Goal: Check status: Check status

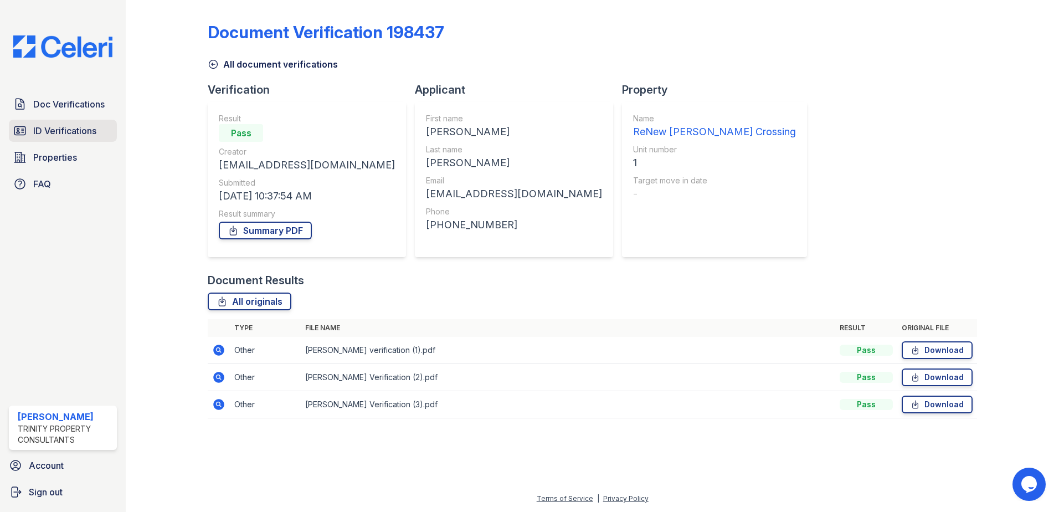
drag, startPoint x: 89, startPoint y: 131, endPoint x: 96, endPoint y: 134, distance: 7.7
click at [88, 131] on span "ID Verifications" at bounding box center [64, 130] width 63 height 13
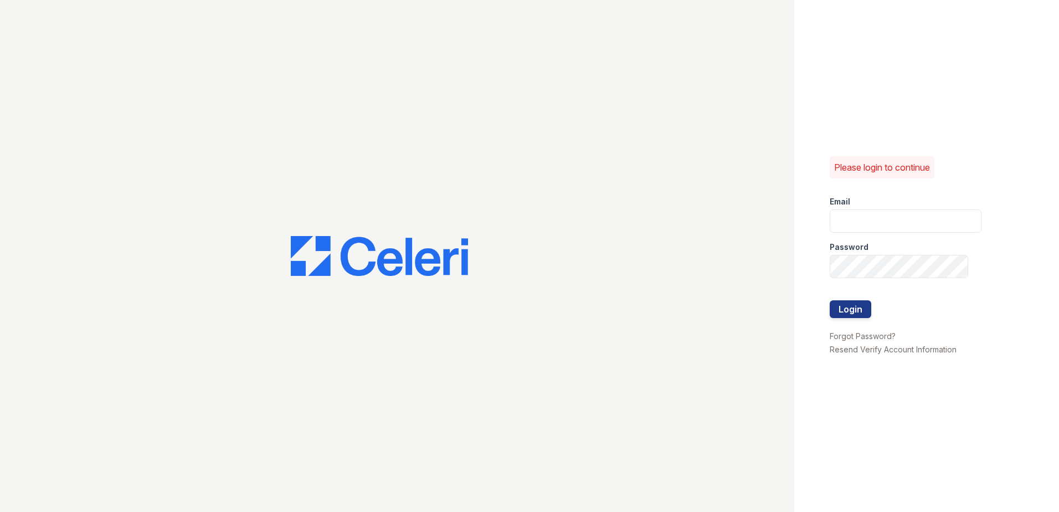
type input "sclarke@trinity-pm.com"
click at [510, 307] on button "Login" at bounding box center [851, 309] width 42 height 18
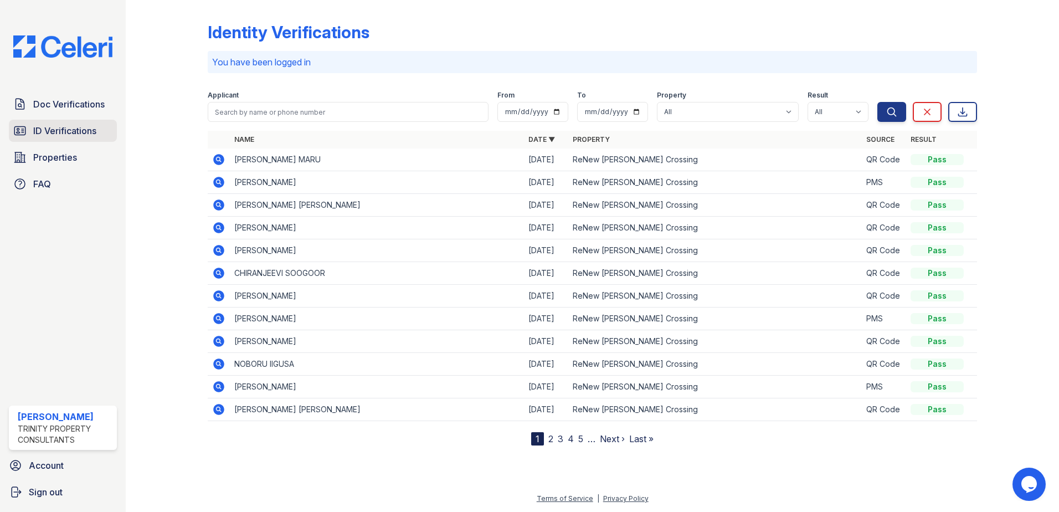
click at [61, 135] on span "ID Verifications" at bounding box center [64, 130] width 63 height 13
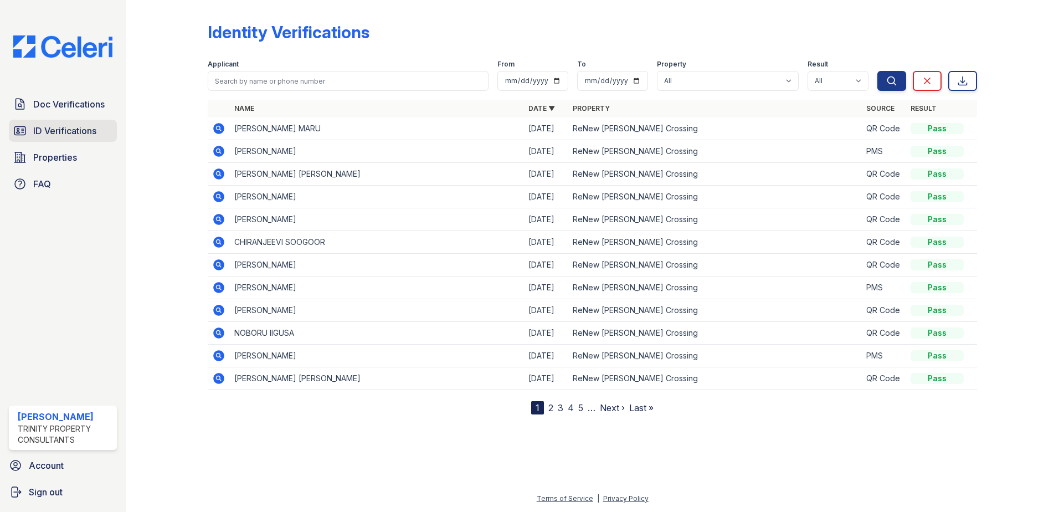
click at [65, 132] on span "ID Verifications" at bounding box center [64, 130] width 63 height 13
click at [76, 129] on span "ID Verifications" at bounding box center [64, 130] width 63 height 13
click at [65, 120] on link "ID Verifications" at bounding box center [63, 131] width 108 height 22
click at [88, 125] on span "ID Verifications" at bounding box center [64, 130] width 63 height 13
click at [87, 127] on span "ID Verifications" at bounding box center [64, 130] width 63 height 13
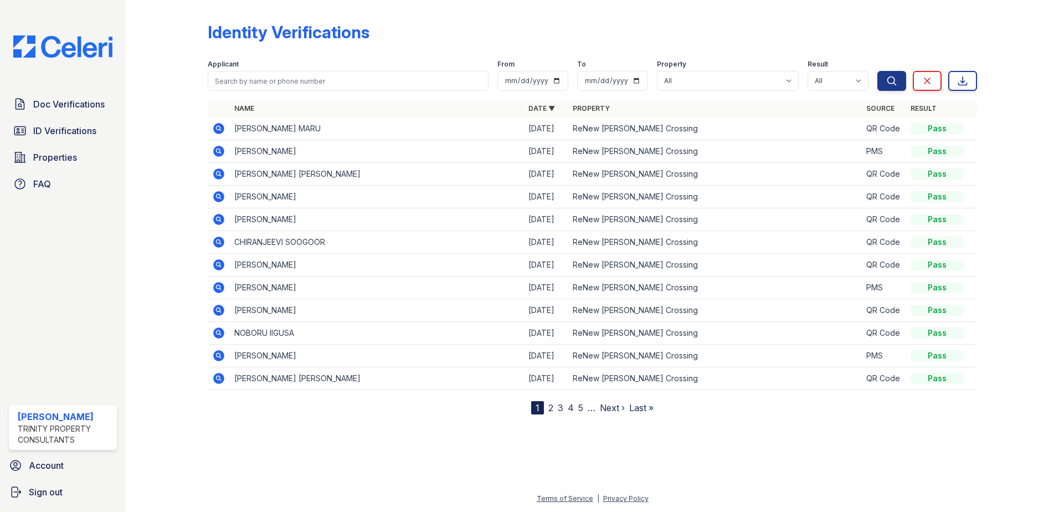
click at [87, 127] on span "ID Verifications" at bounding box center [64, 130] width 63 height 13
click at [55, 135] on span "ID Verifications" at bounding box center [64, 130] width 63 height 13
click at [215, 120] on td at bounding box center [219, 128] width 22 height 23
click at [216, 122] on icon at bounding box center [218, 128] width 13 height 13
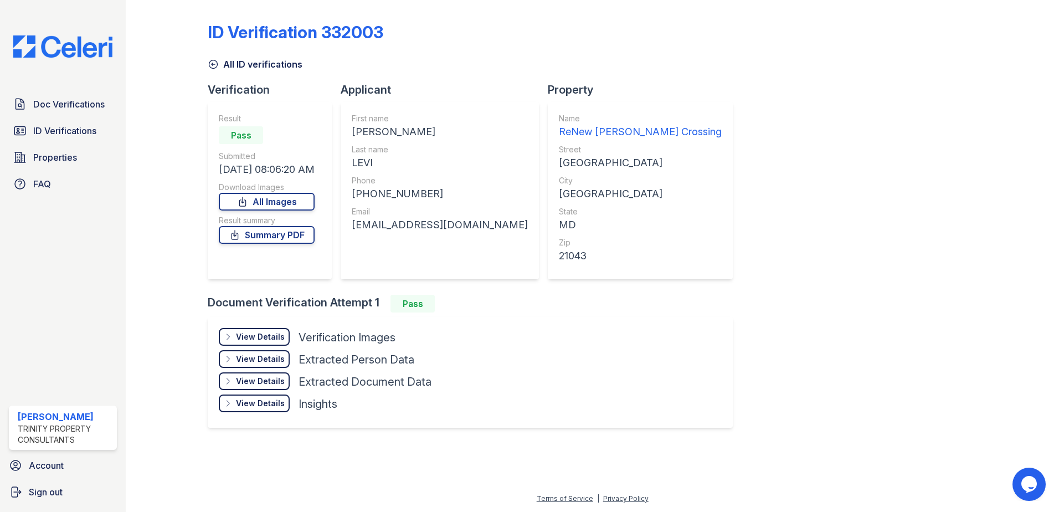
click at [263, 334] on div "View Details" at bounding box center [260, 336] width 49 height 11
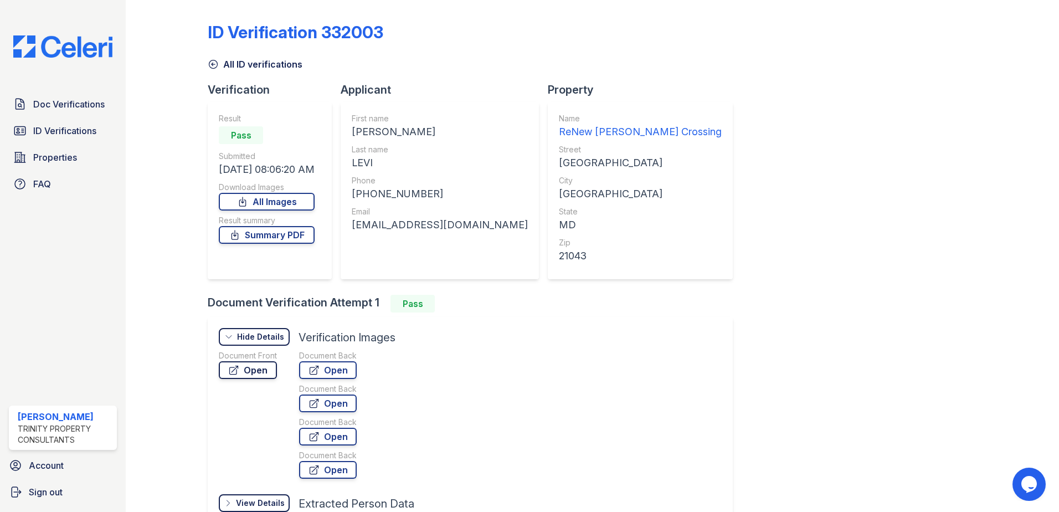
click at [266, 366] on link "Open" at bounding box center [248, 370] width 58 height 18
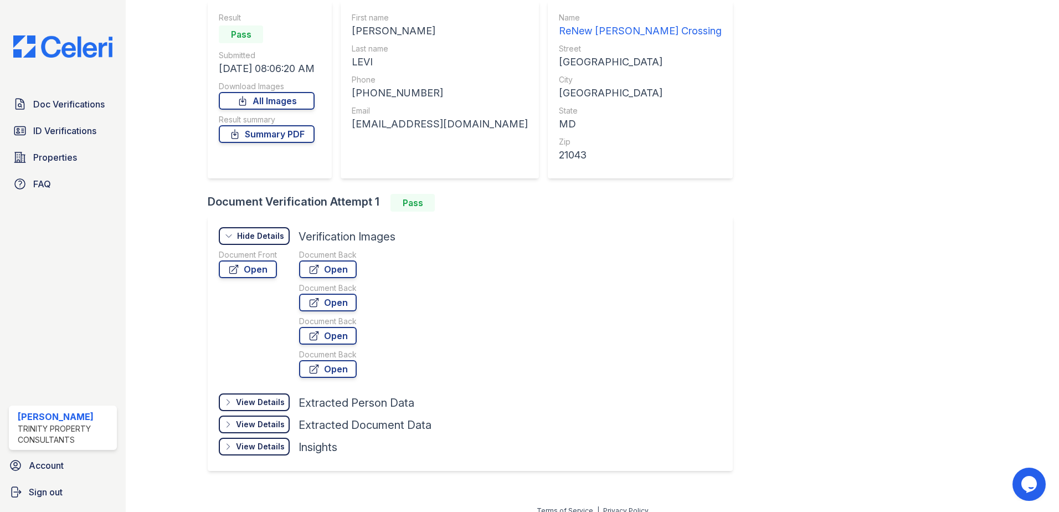
scroll to position [111, 0]
